Goal: Task Accomplishment & Management: Use online tool/utility

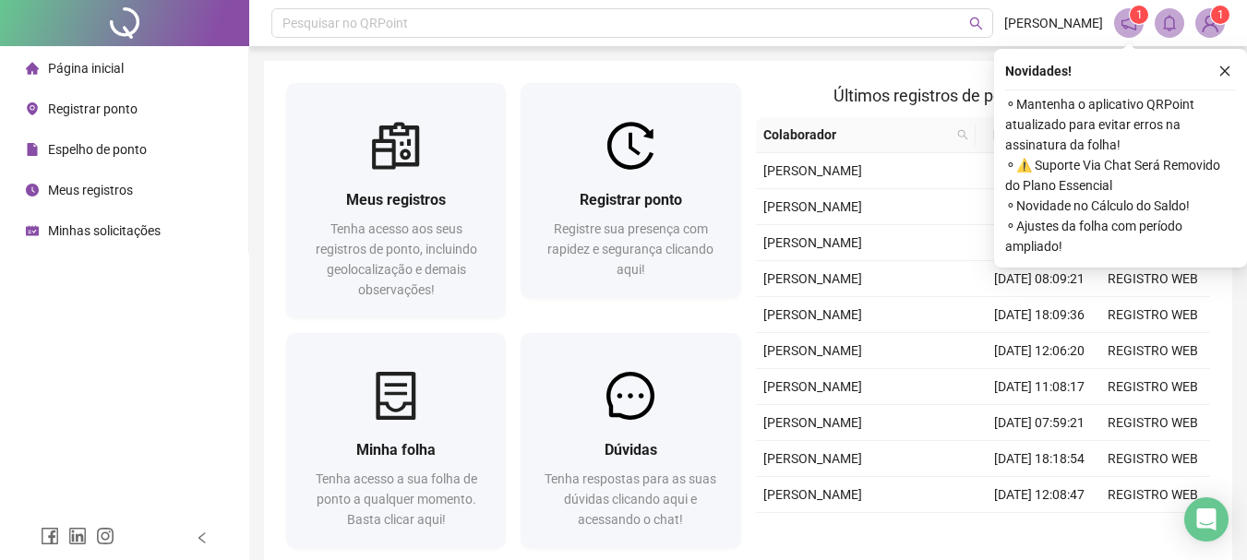
click at [1227, 82] on div "Novidades ! ⚬ Mantenha o aplicativo QRPoint atualizado para evitar erros na ass…" at bounding box center [1120, 158] width 253 height 219
click at [1221, 71] on icon "close" at bounding box center [1224, 71] width 13 height 13
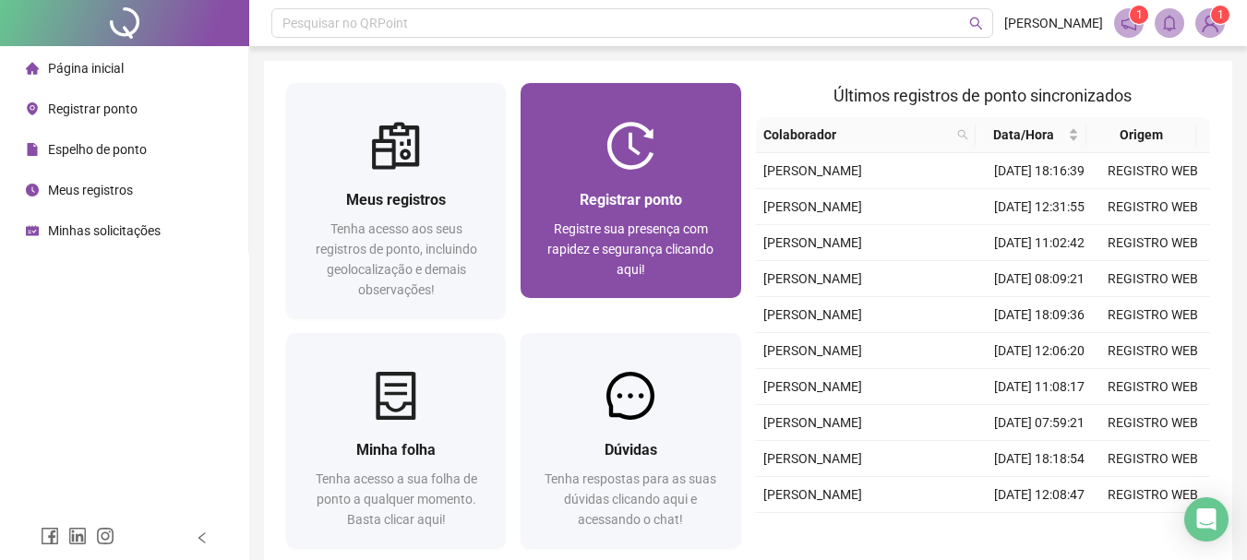
click at [710, 177] on div "Registrar ponto Registre sua presença com rapidez e segurança clicando aqui!" at bounding box center [631, 234] width 220 height 128
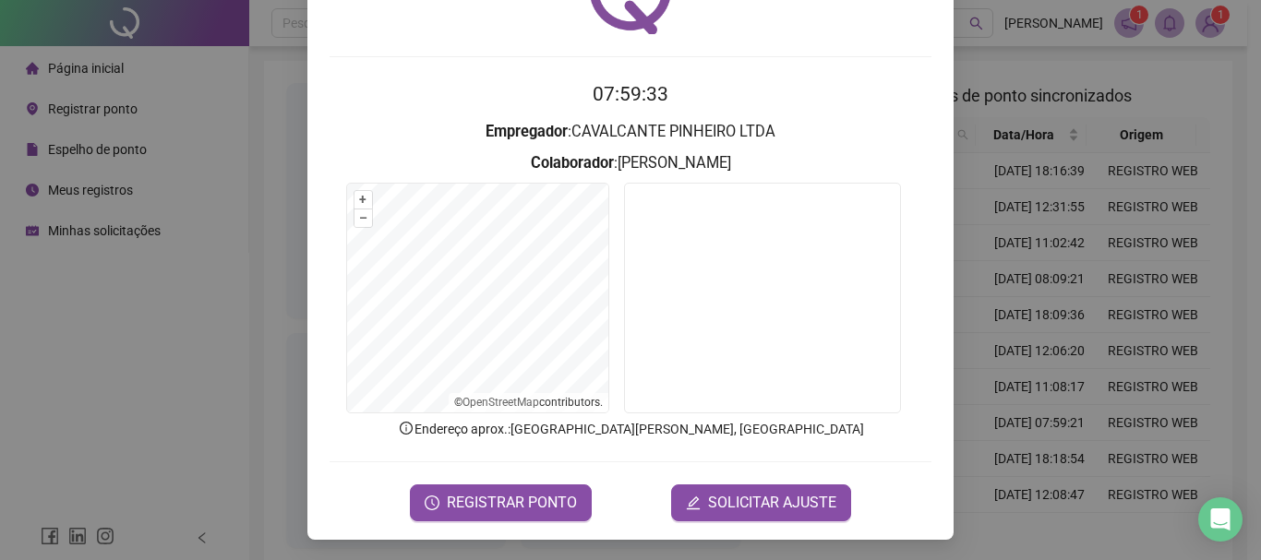
scroll to position [120, 0]
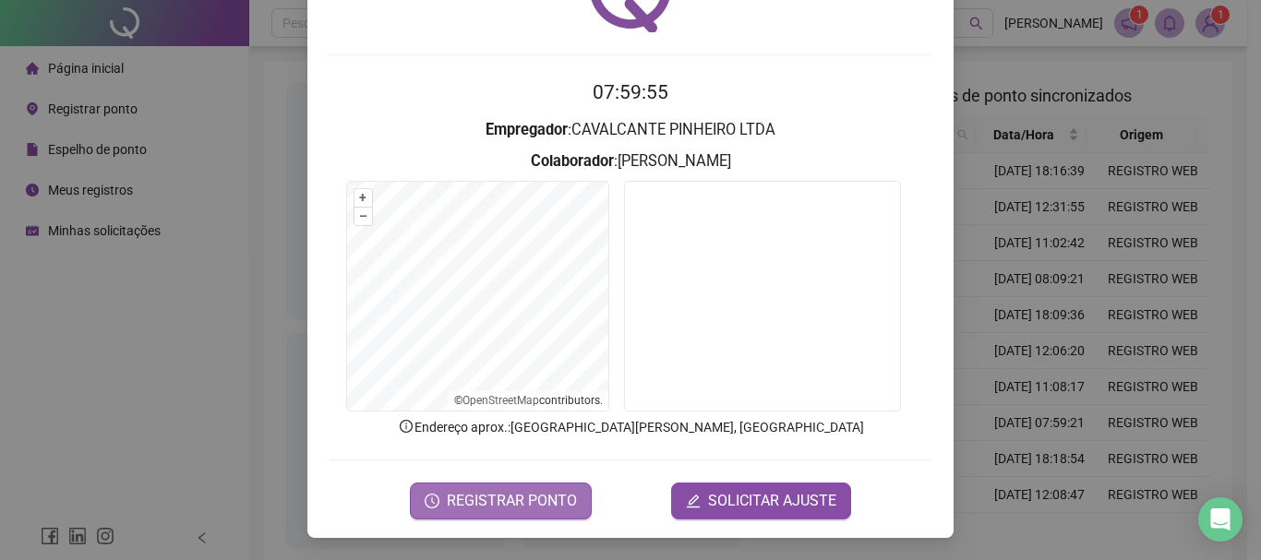
click at [447, 487] on button "REGISTRAR PONTO" at bounding box center [501, 501] width 182 height 37
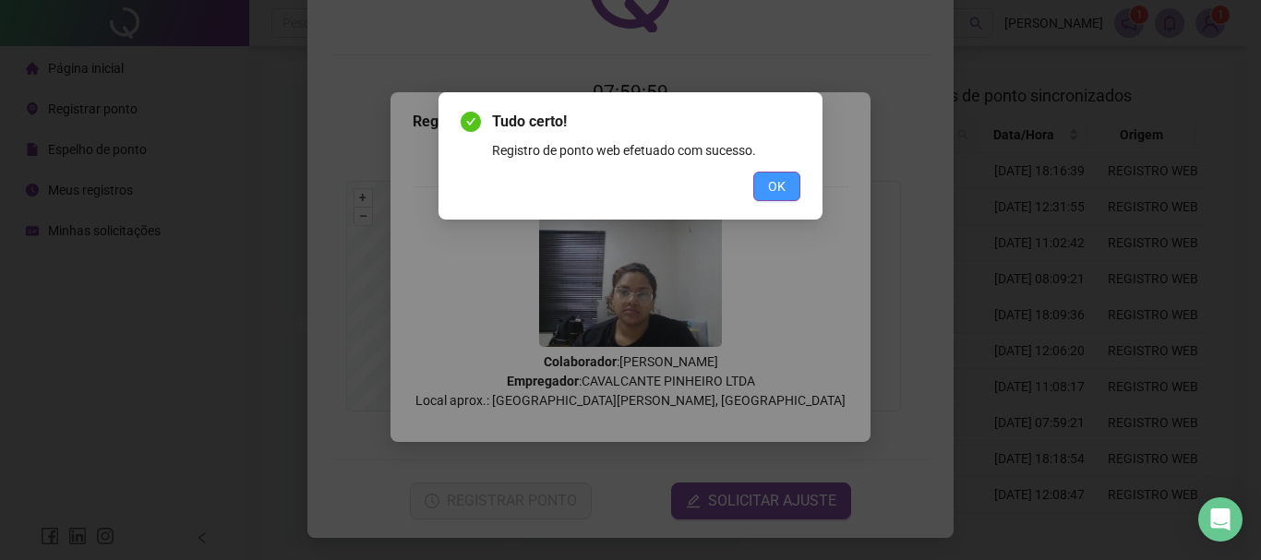
click at [785, 189] on button "OK" at bounding box center [776, 187] width 47 height 30
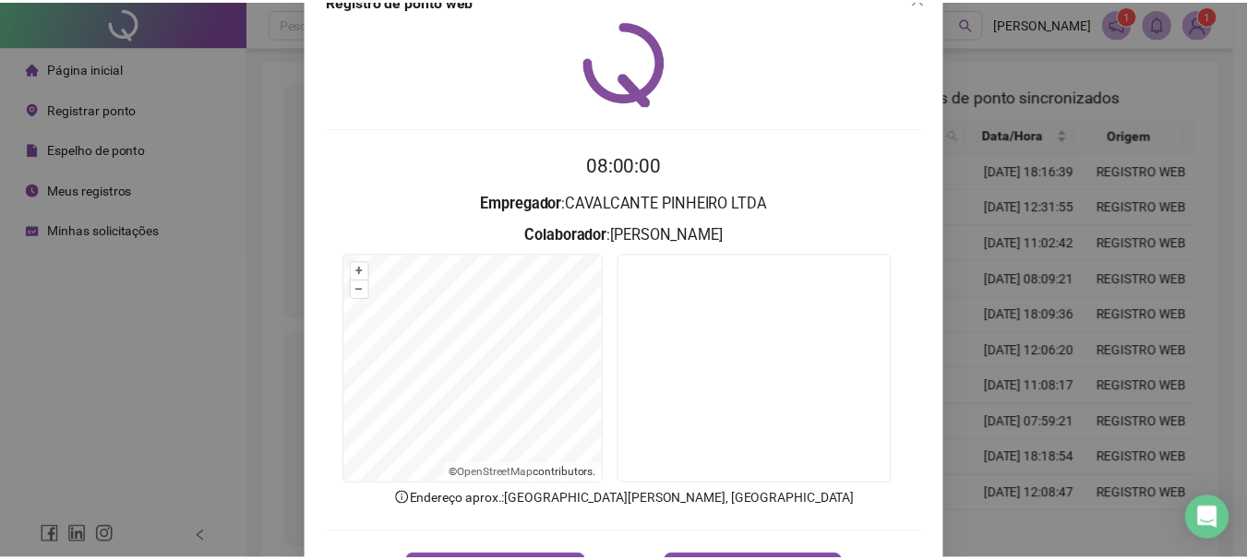
scroll to position [28, 0]
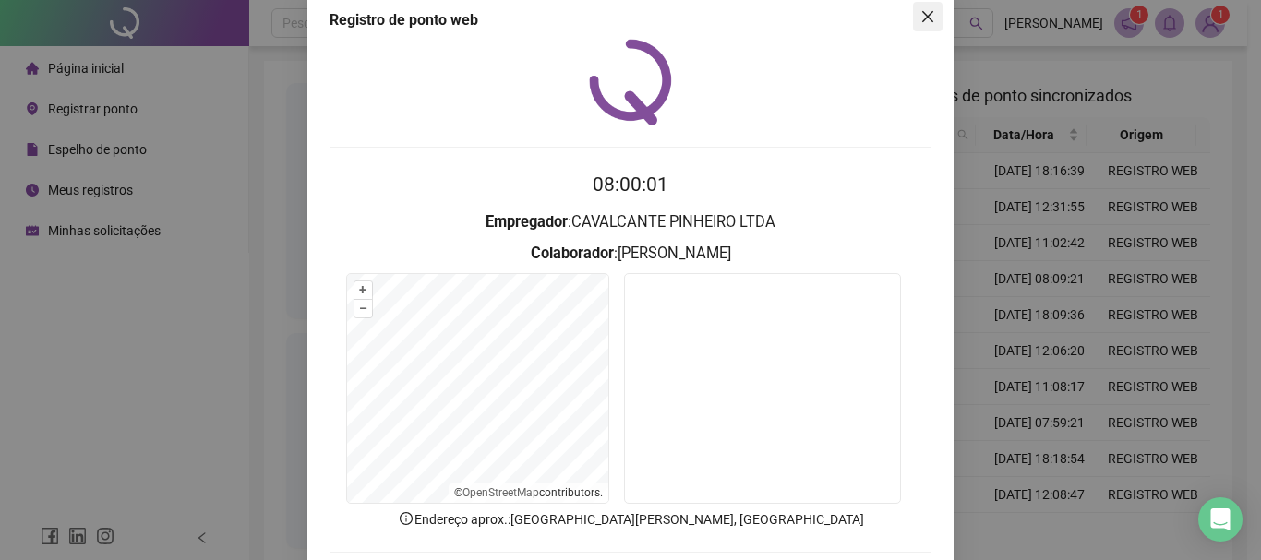
click at [920, 19] on icon "close" at bounding box center [927, 16] width 15 height 15
